Goal: Find specific page/section: Find specific page/section

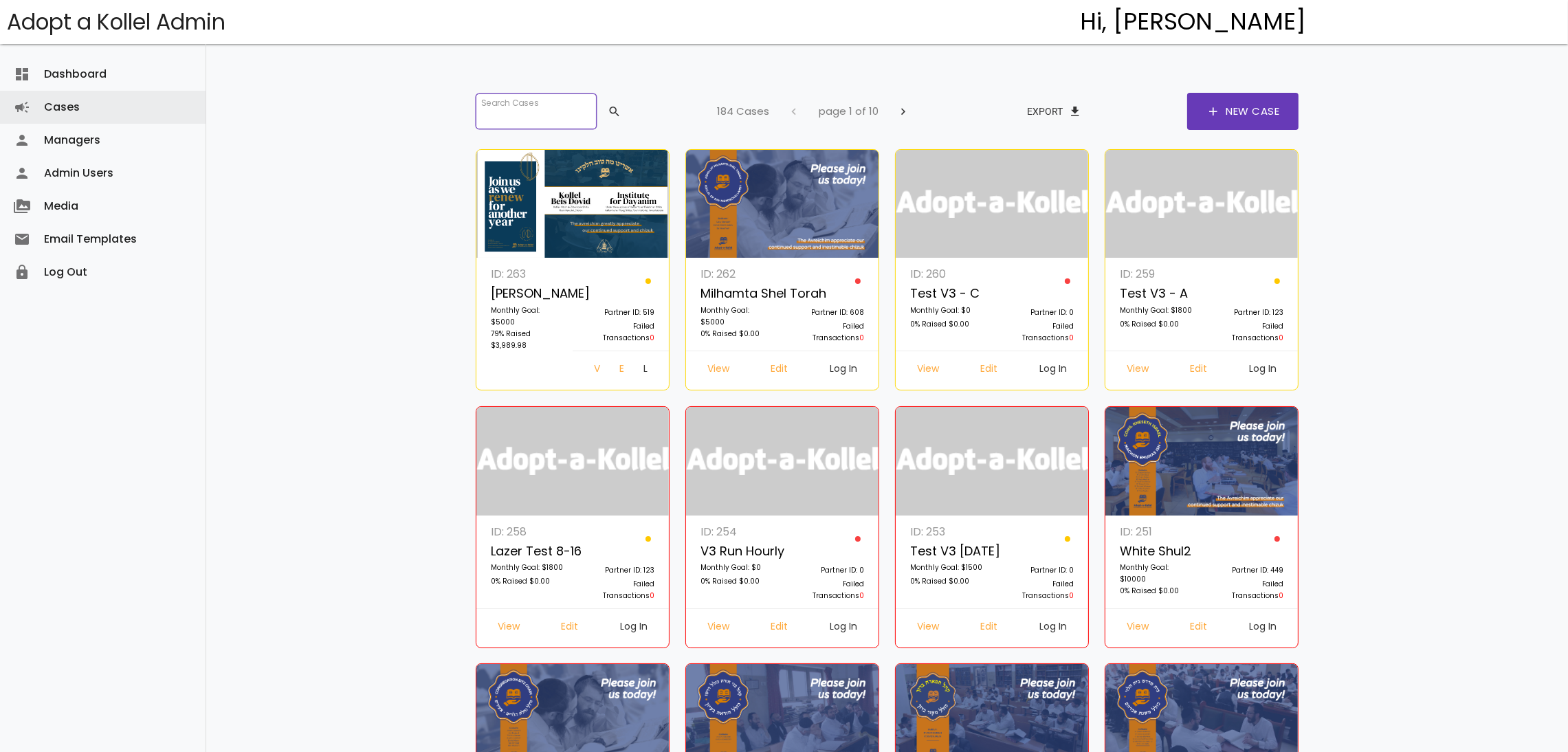
click at [559, 103] on input "search" at bounding box center [536, 112] width 121 height 36
type input "*"
type input "******"
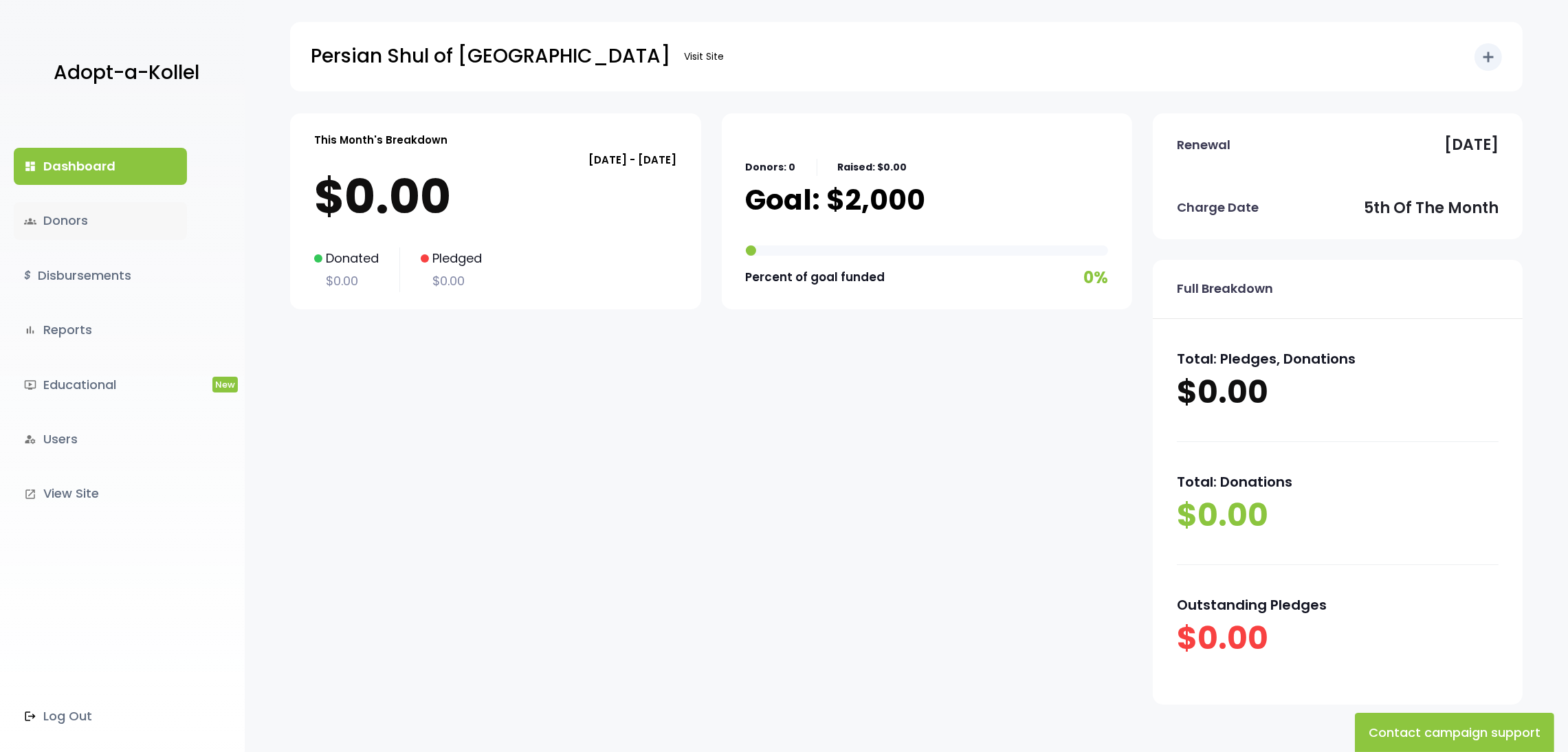
click at [82, 221] on link "groups Donors" at bounding box center [100, 221] width 173 height 37
